Goal: Task Accomplishment & Management: Manage account settings

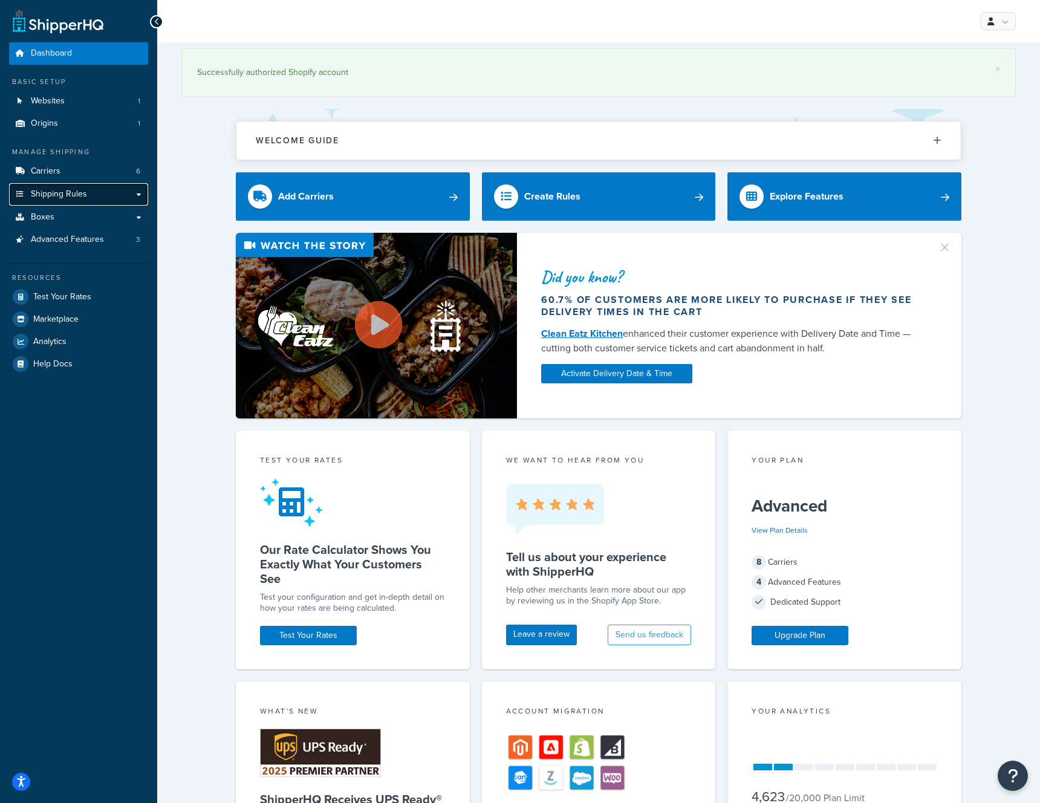
click at [105, 192] on link "Shipping Rules" at bounding box center [78, 194] width 139 height 22
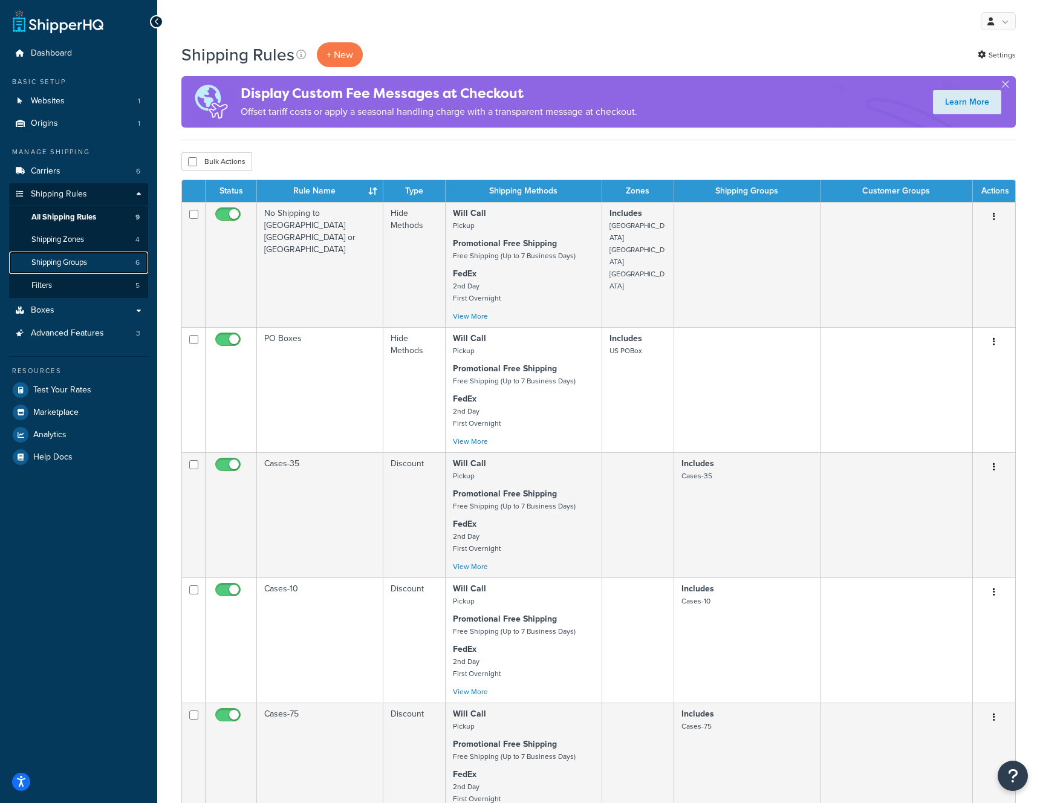
click at [87, 261] on span "Shipping Groups" at bounding box center [59, 263] width 56 height 10
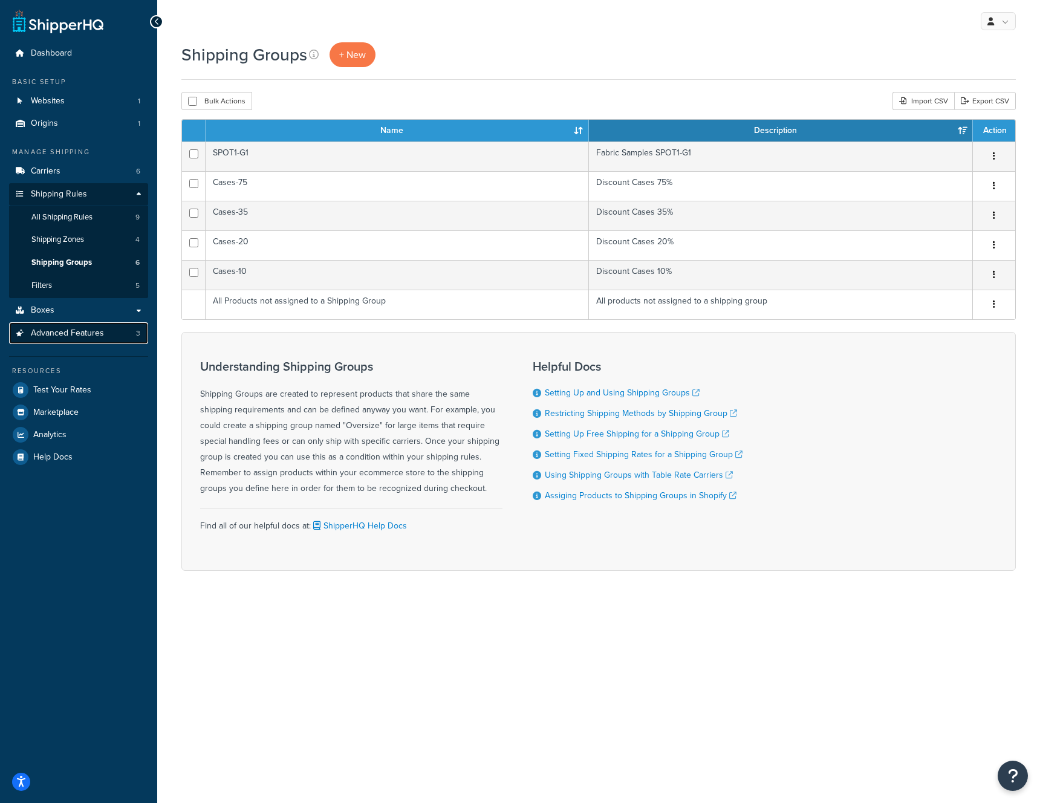
click at [132, 328] on link "Advanced Features 3" at bounding box center [78, 333] width 139 height 22
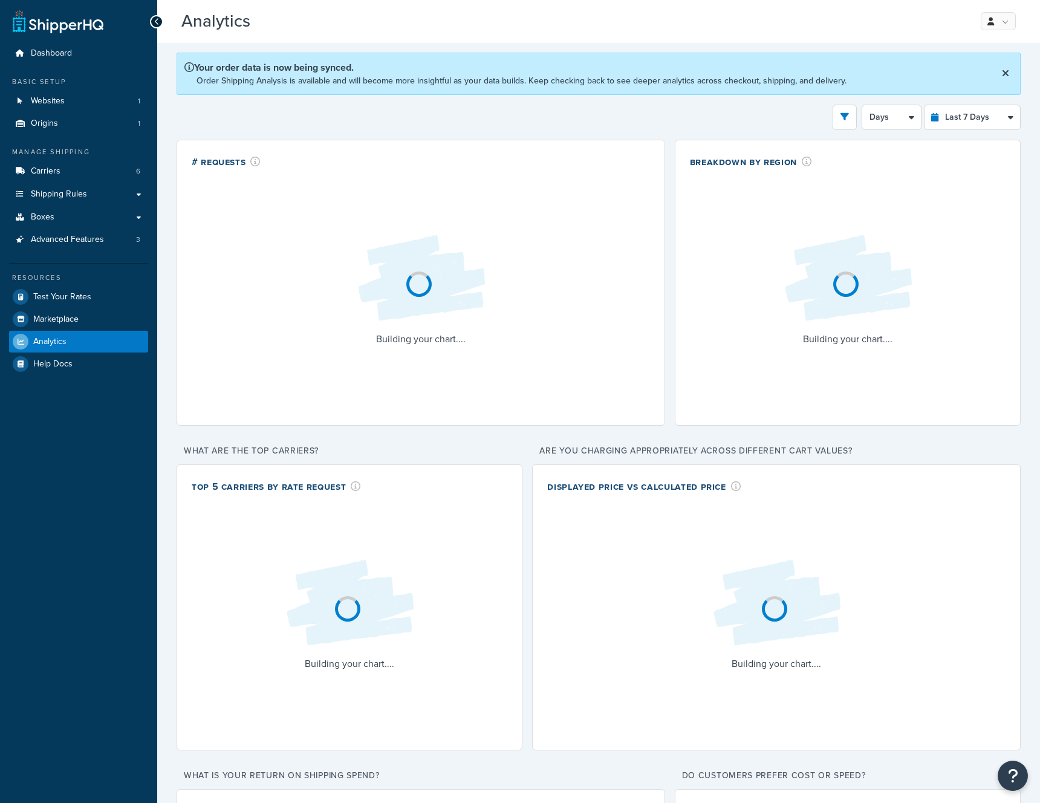
select select "last_7_days"
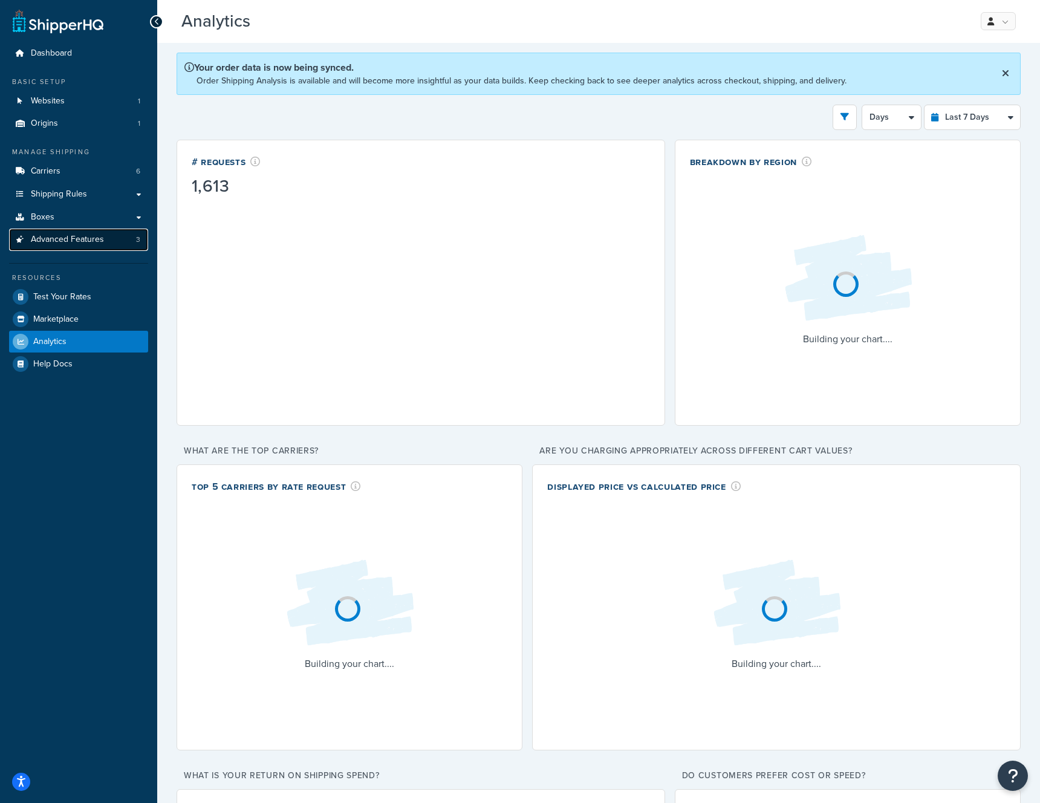
click at [69, 235] on span "Advanced Features" at bounding box center [67, 240] width 73 height 10
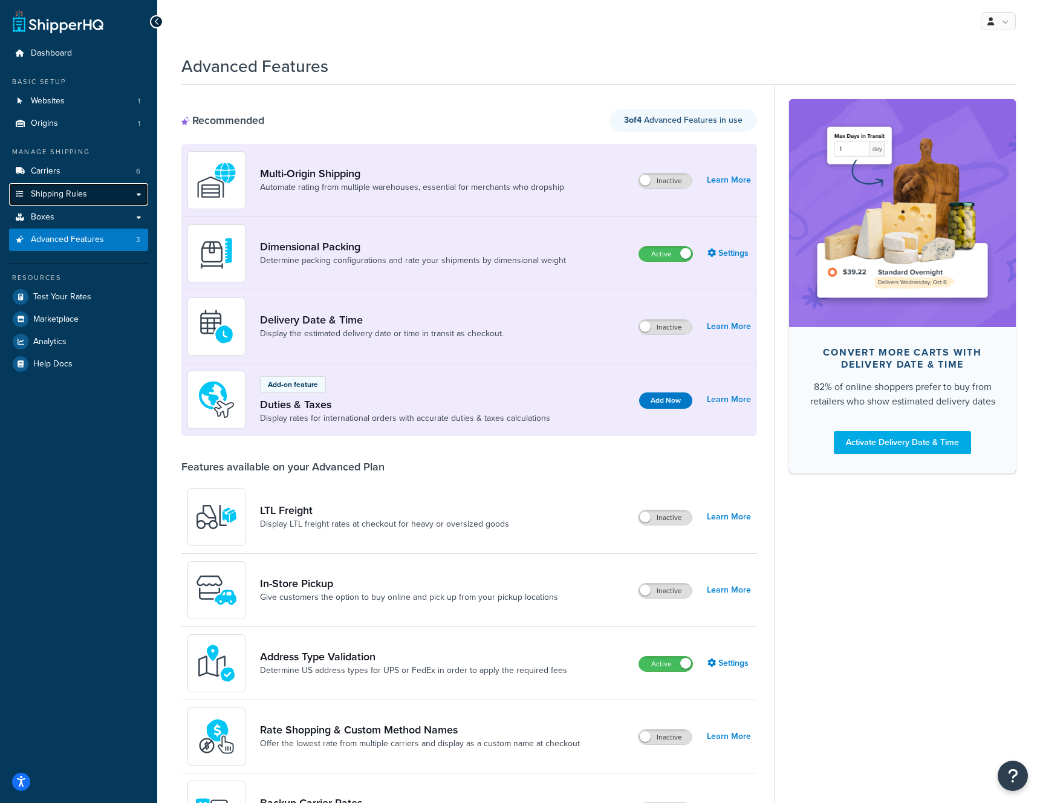
click at [140, 192] on link "Shipping Rules" at bounding box center [78, 194] width 139 height 22
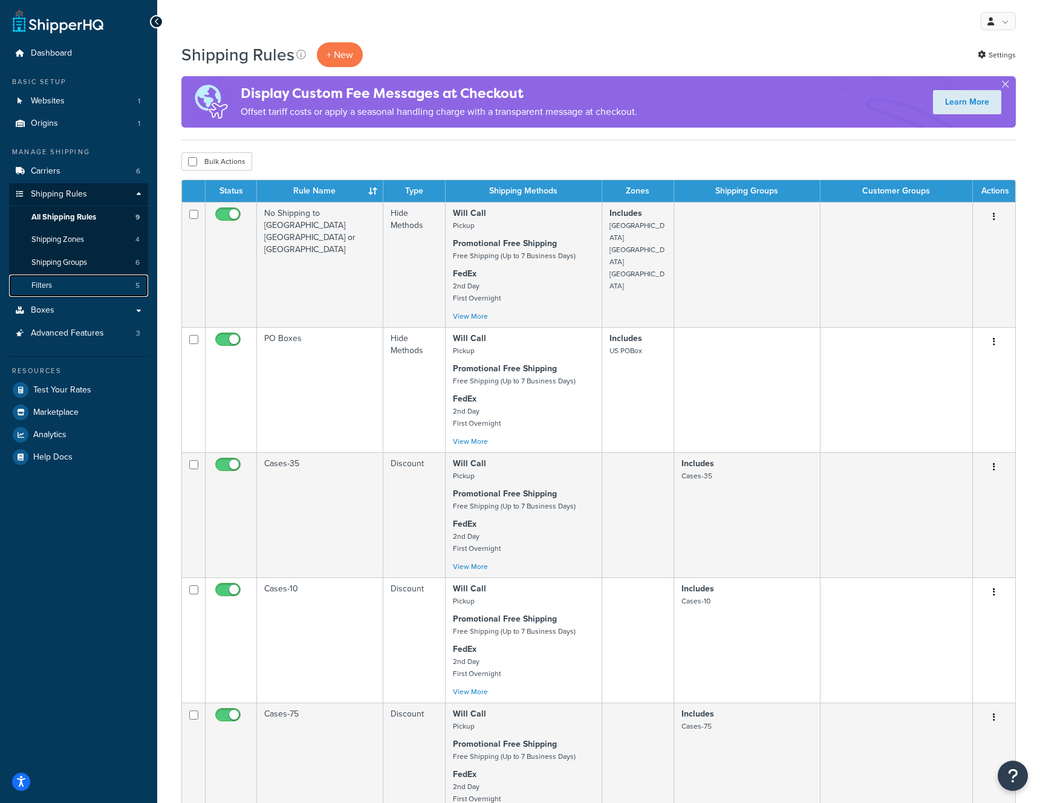
click at [91, 287] on link "Filters 5" at bounding box center [78, 286] width 139 height 22
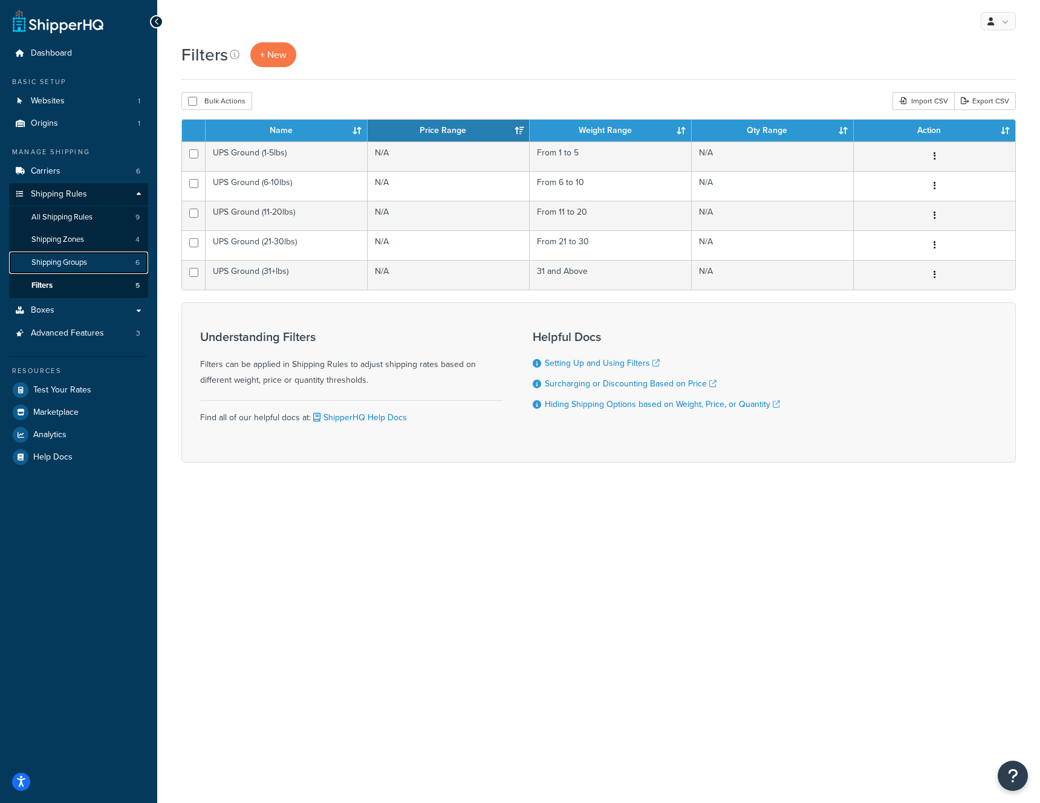
click at [94, 265] on link "Shipping Groups 6" at bounding box center [78, 263] width 139 height 22
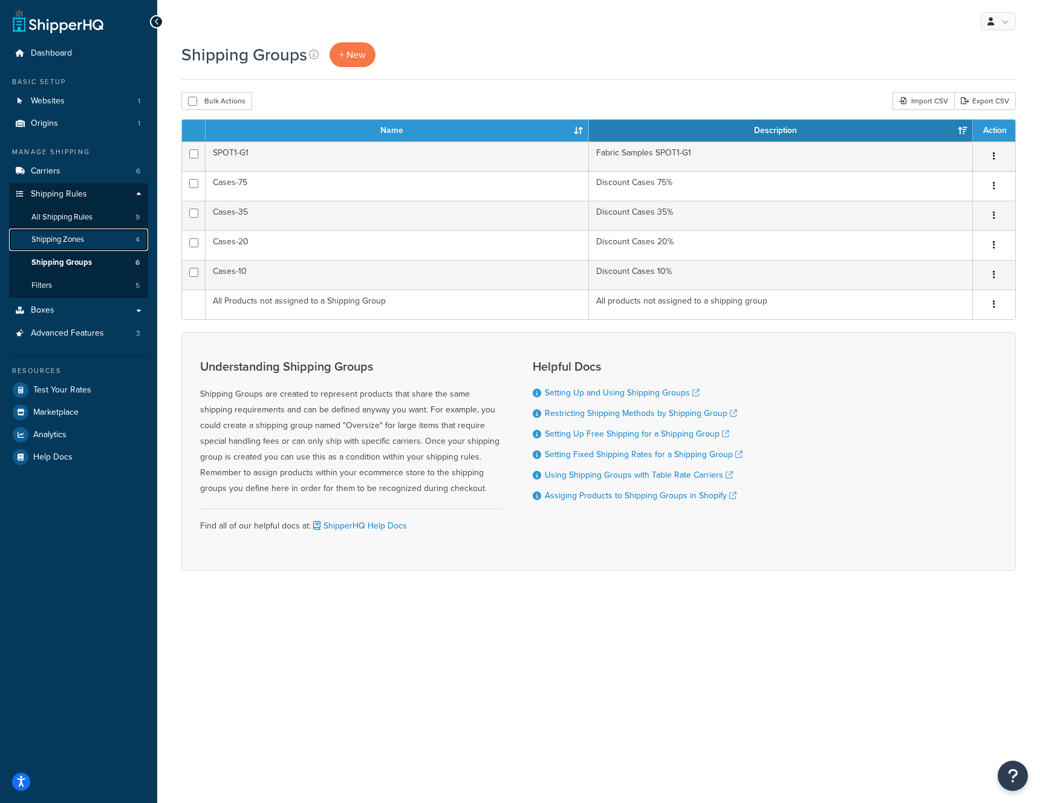
click at [95, 238] on link "Shipping Zones 4" at bounding box center [78, 240] width 139 height 22
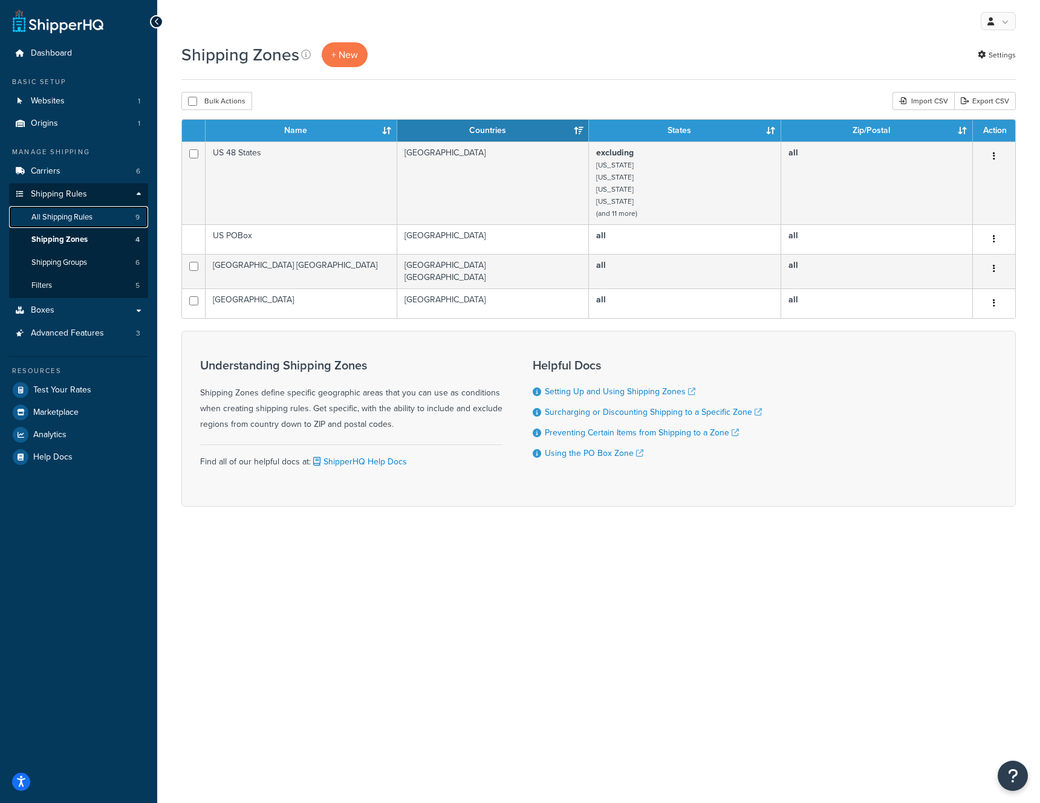
click at [86, 218] on span "All Shipping Rules" at bounding box center [61, 217] width 61 height 10
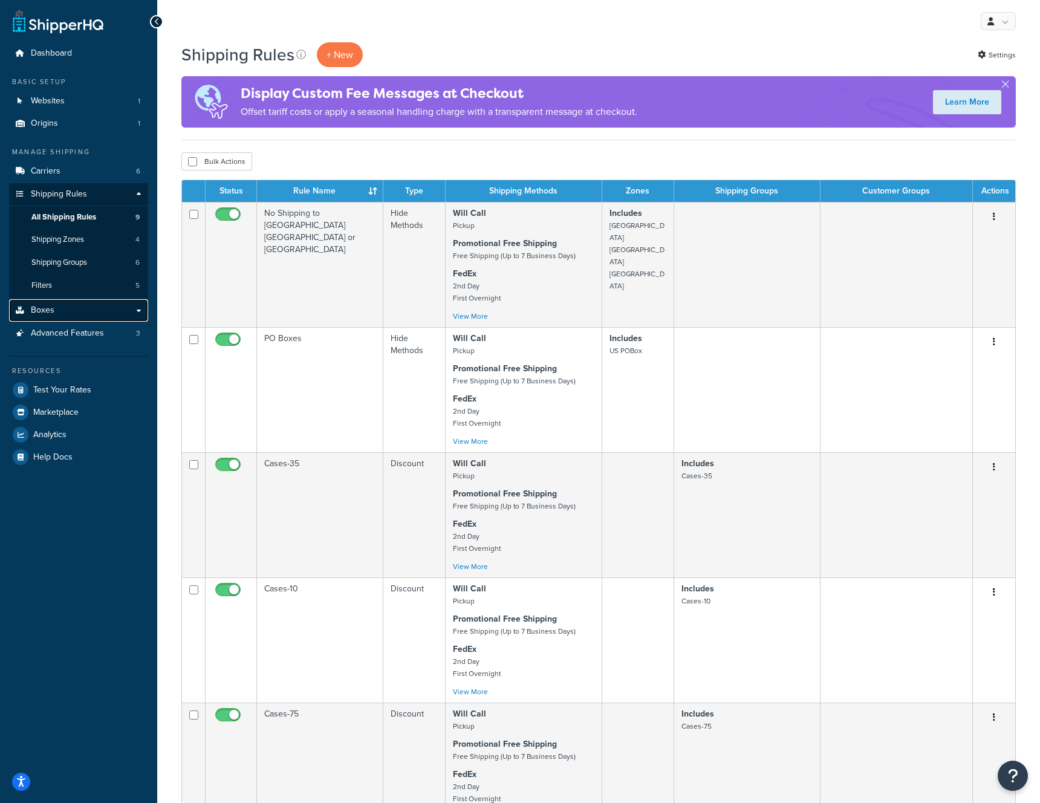
click at [96, 315] on link "Boxes" at bounding box center [78, 310] width 139 height 22
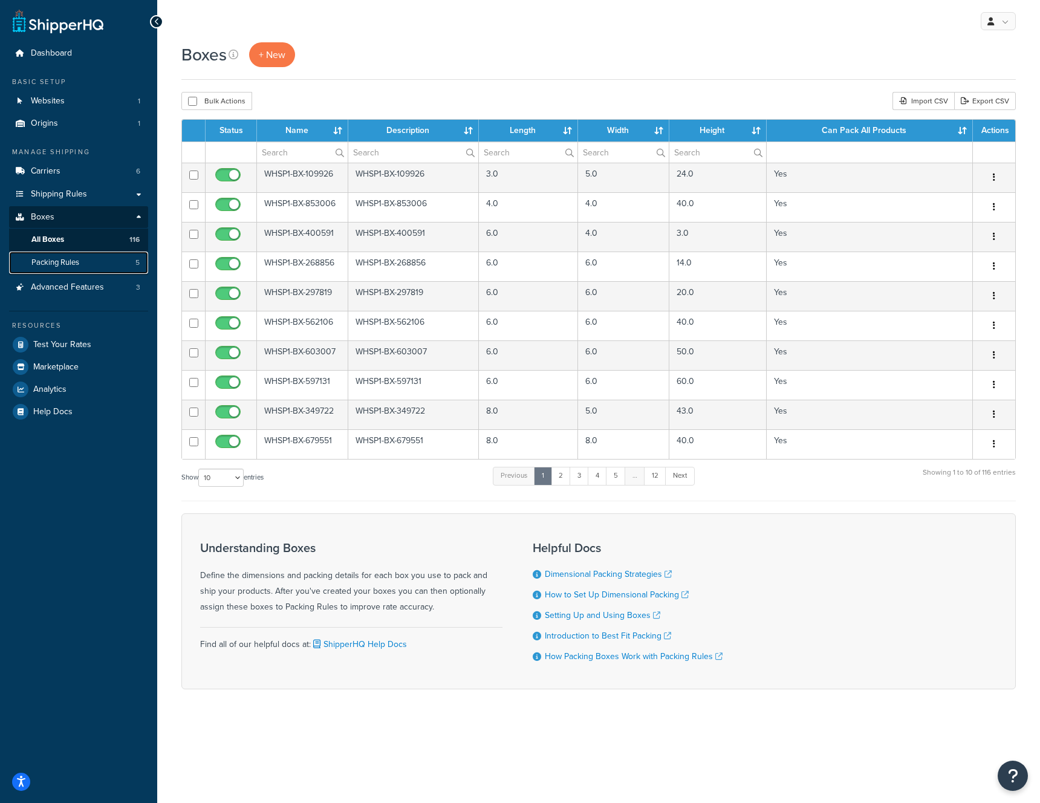
click at [73, 264] on span "Packing Rules" at bounding box center [55, 263] width 48 height 10
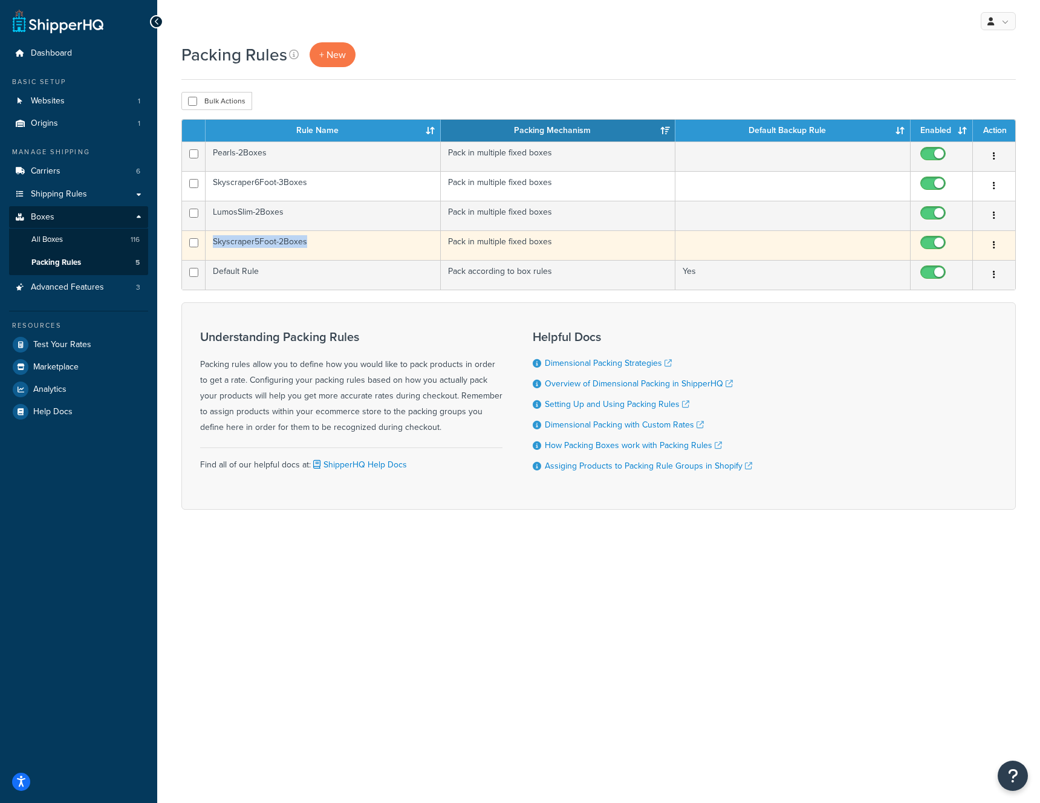
drag, startPoint x: 311, startPoint y: 243, endPoint x: 215, endPoint y: 243, distance: 96.1
click at [215, 243] on td "Skyscraper5Foot-2Boxes" at bounding box center [323, 245] width 235 height 30
copy td "Skyscraper5Foot-2Boxes"
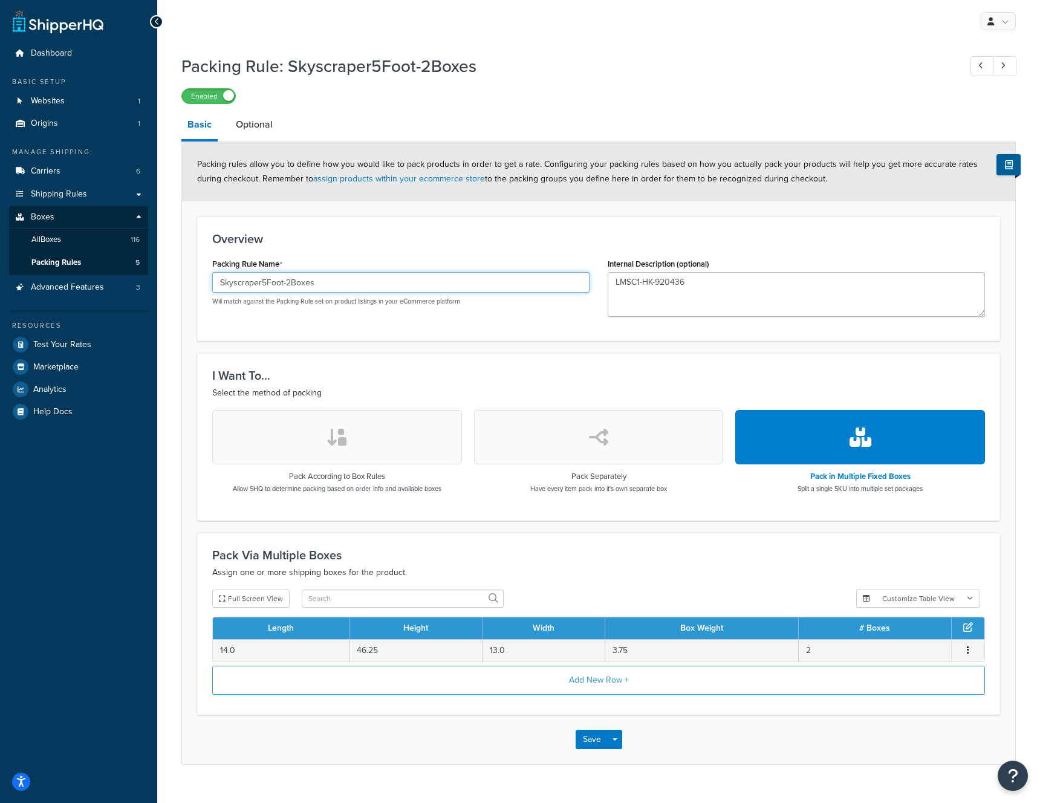
drag, startPoint x: 331, startPoint y: 281, endPoint x: 215, endPoint y: 281, distance: 116.1
click at [215, 281] on input "Skyscraper5Foot-2Boxes" at bounding box center [400, 282] width 377 height 21
click at [175, 276] on div "Packing Rule: Skyscraper5Foot-2Boxes Enabled Basic Optional Packing rules allow…" at bounding box center [598, 421] width 883 height 747
click at [647, 278] on textarea "LMSC1-HK-920436" at bounding box center [796, 294] width 377 height 45
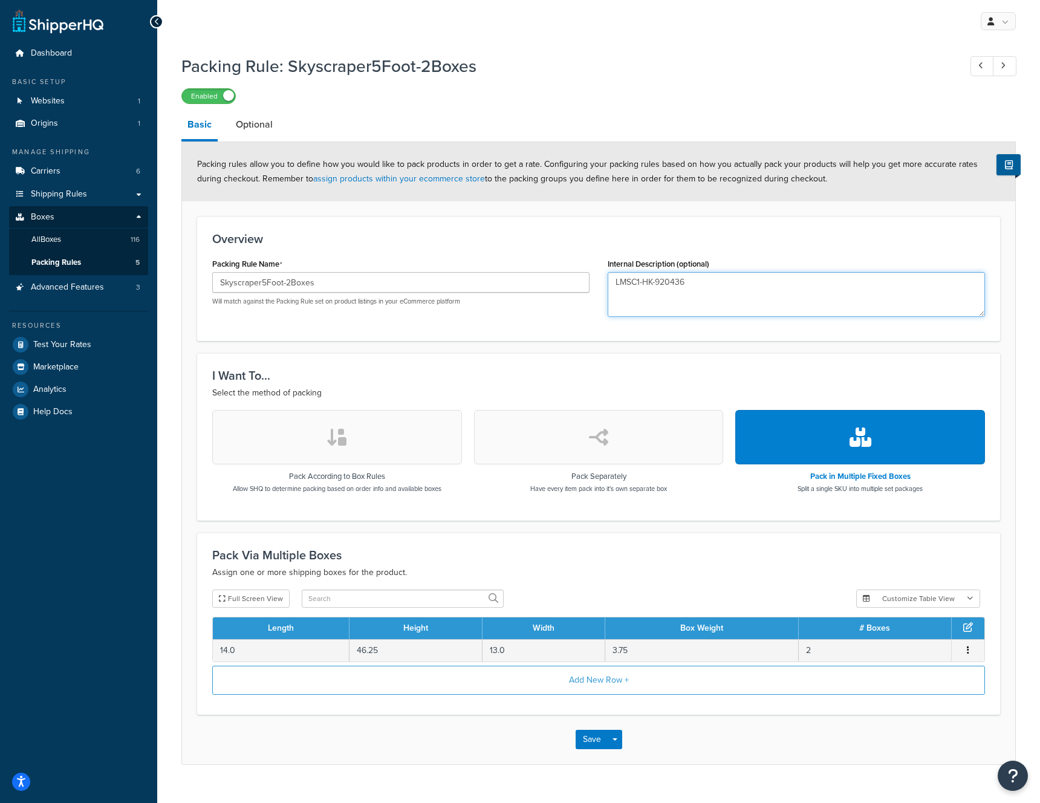
click at [647, 278] on textarea "LMSC1-HK-920436" at bounding box center [796, 294] width 377 height 45
click at [279, 285] on input "Skyscraper5Foot-2Boxes" at bounding box center [400, 282] width 377 height 21
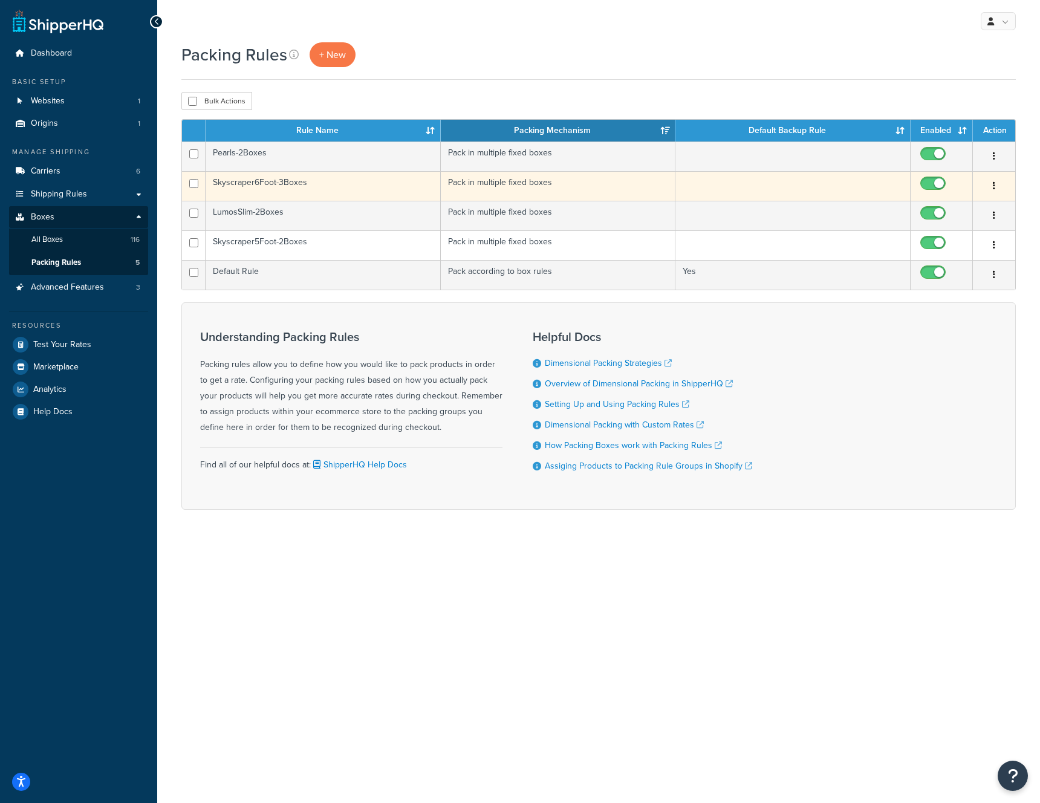
click at [260, 181] on td "Skyscraper6Foot-3Boxes" at bounding box center [323, 186] width 235 height 30
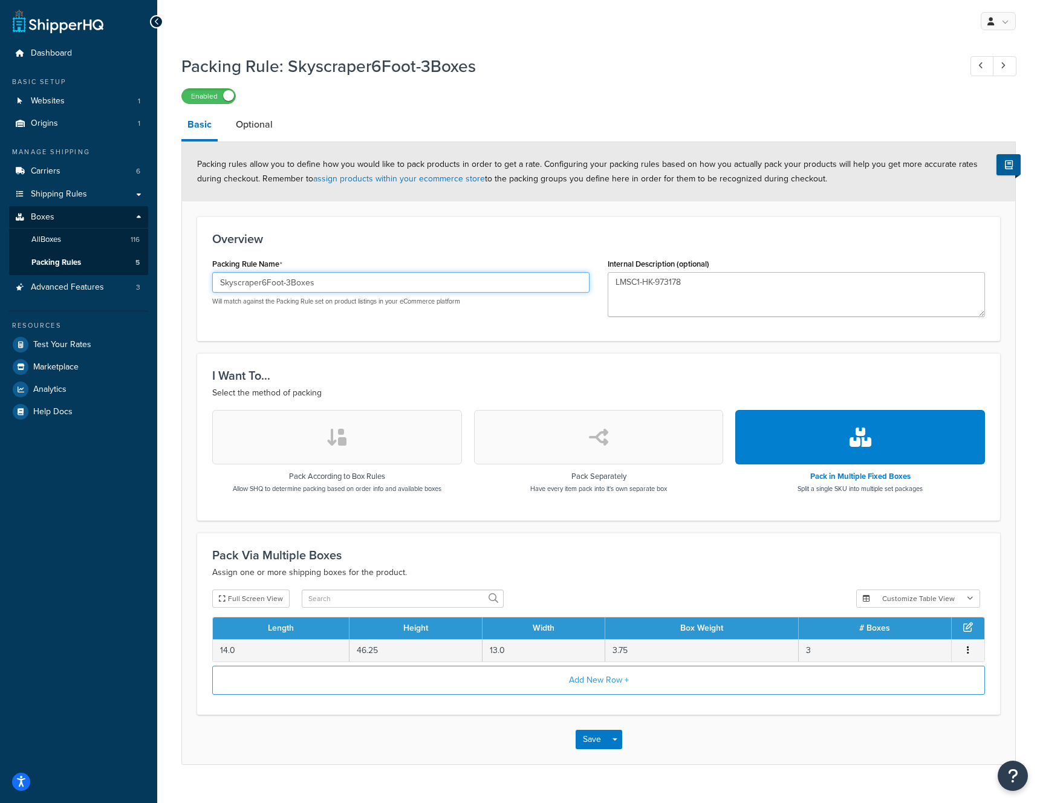
click at [284, 283] on input "Skyscraper6Foot-3Boxes" at bounding box center [400, 282] width 377 height 21
click at [277, 276] on input "Skyscraper6Foot-3Boxes" at bounding box center [400, 282] width 377 height 21
